Goal: Find specific page/section: Find specific page/section

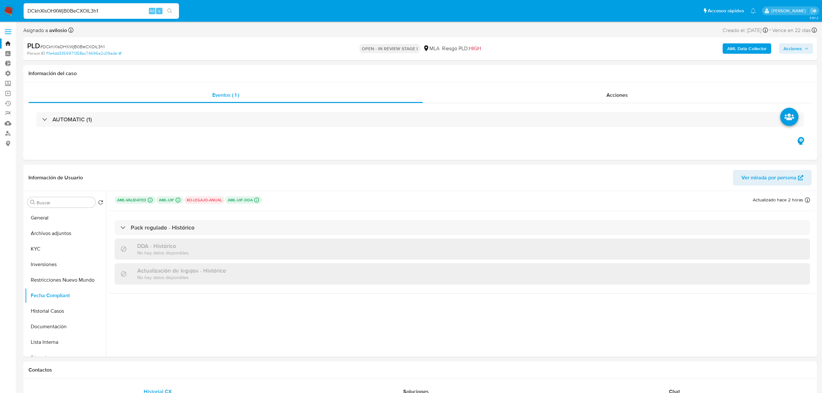
select select "10"
drag, startPoint x: 0, startPoint y: 0, endPoint x: 33, endPoint y: 24, distance: 40.4
type input "eDQN34GHZMKAzhsVAuJek1mz"
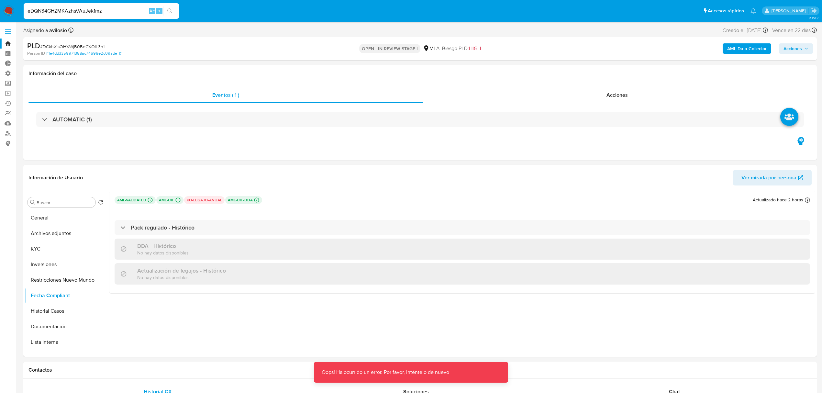
click at [9, 13] on img at bounding box center [8, 11] width 11 height 11
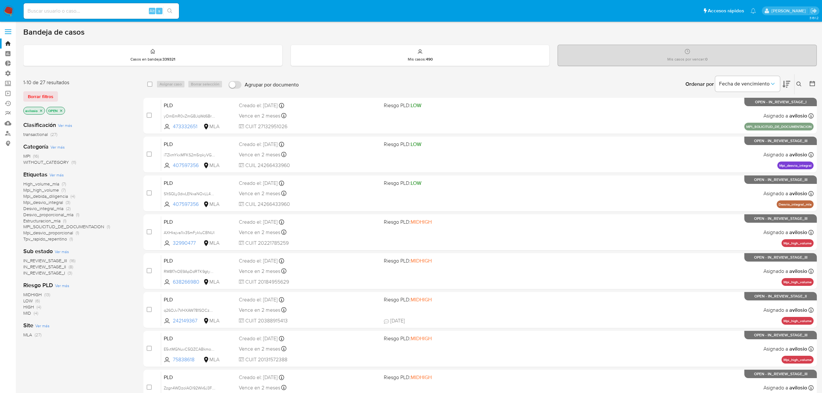
click at [28, 155] on span "MPI" at bounding box center [26, 156] width 7 height 6
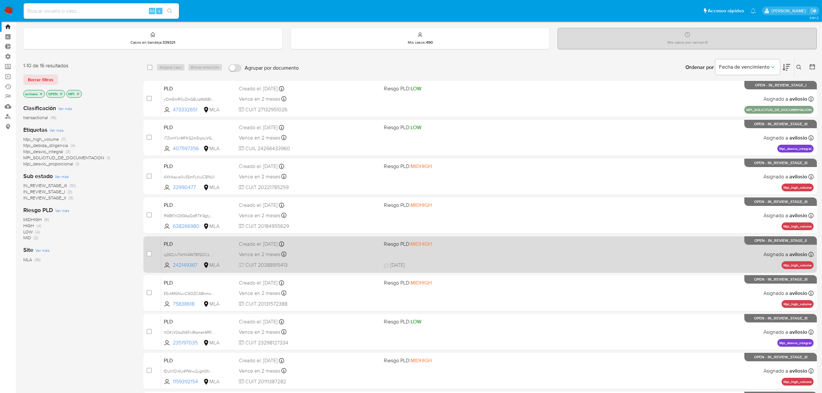
scroll to position [12, 0]
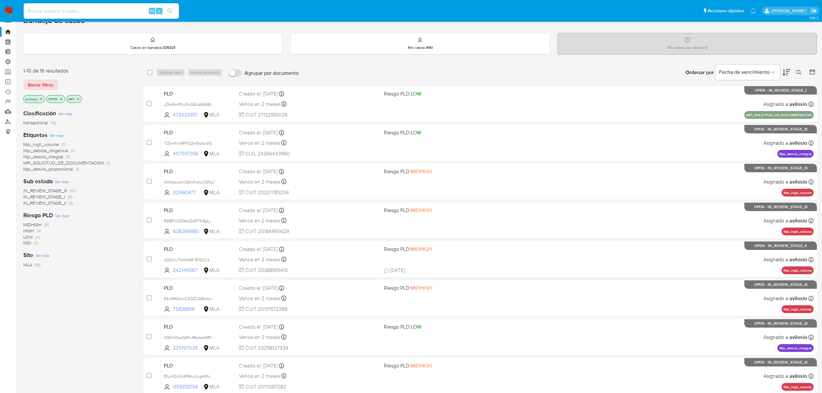
click at [52, 148] on span "Mpi_debida_diligencia" at bounding box center [45, 150] width 45 height 6
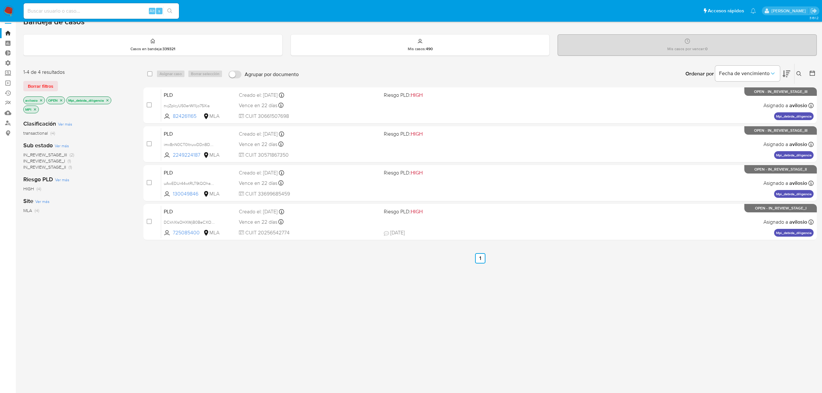
scroll to position [10, 0]
click at [95, 9] on input at bounding box center [101, 11] width 155 height 8
paste input "ZlYXnhbtIsj6p2bA5WPxYHqZ"
type input "ZlYXnhbtIsj6p2bA5WPxYHqZ"
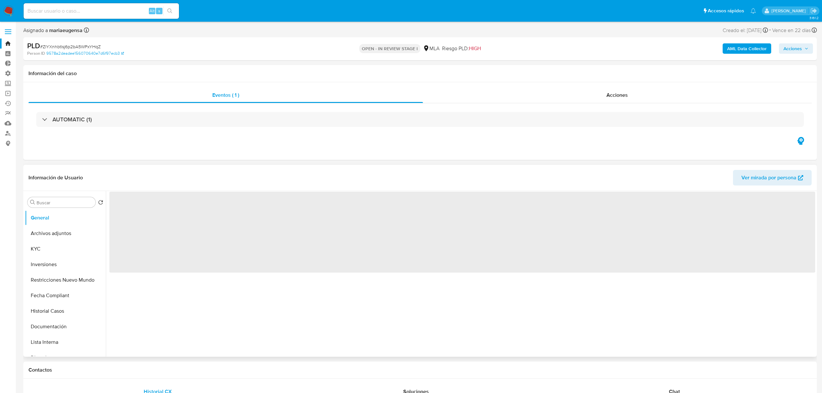
select select "10"
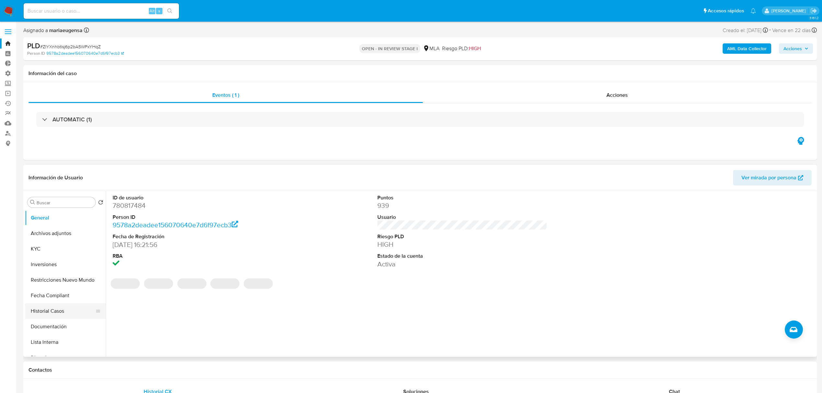
click at [53, 314] on button "Historial Casos" at bounding box center [63, 311] width 76 height 16
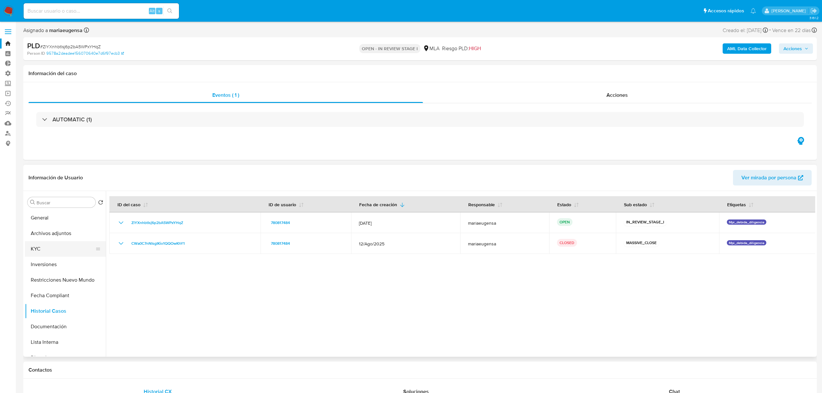
click at [43, 251] on button "KYC" at bounding box center [63, 249] width 76 height 16
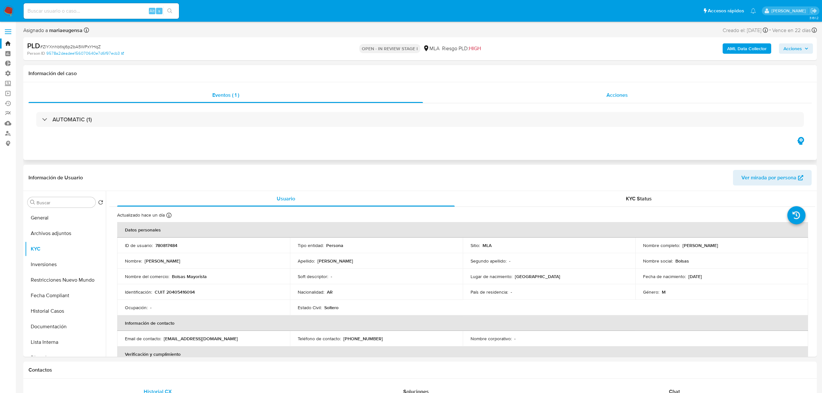
click at [666, 97] on div "Acciones" at bounding box center [617, 95] width 389 height 16
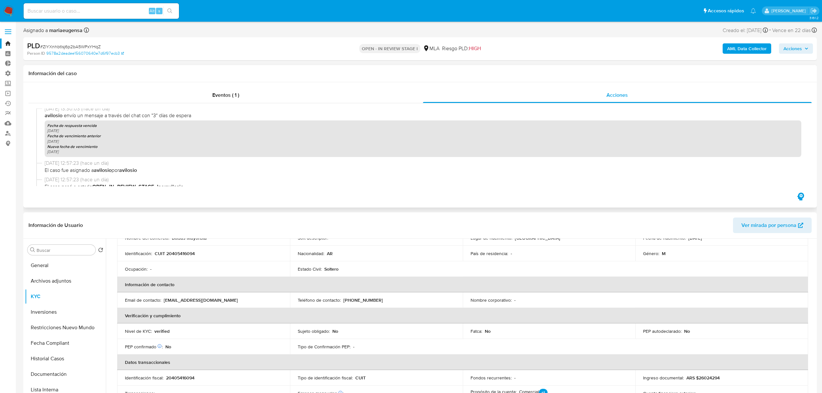
scroll to position [86, 0]
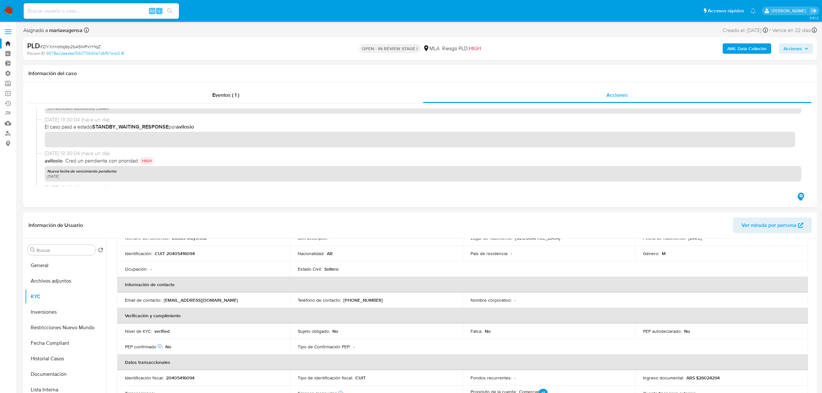
click at [5, 7] on img at bounding box center [8, 11] width 11 height 11
